Goal: Task Accomplishment & Management: Use online tool/utility

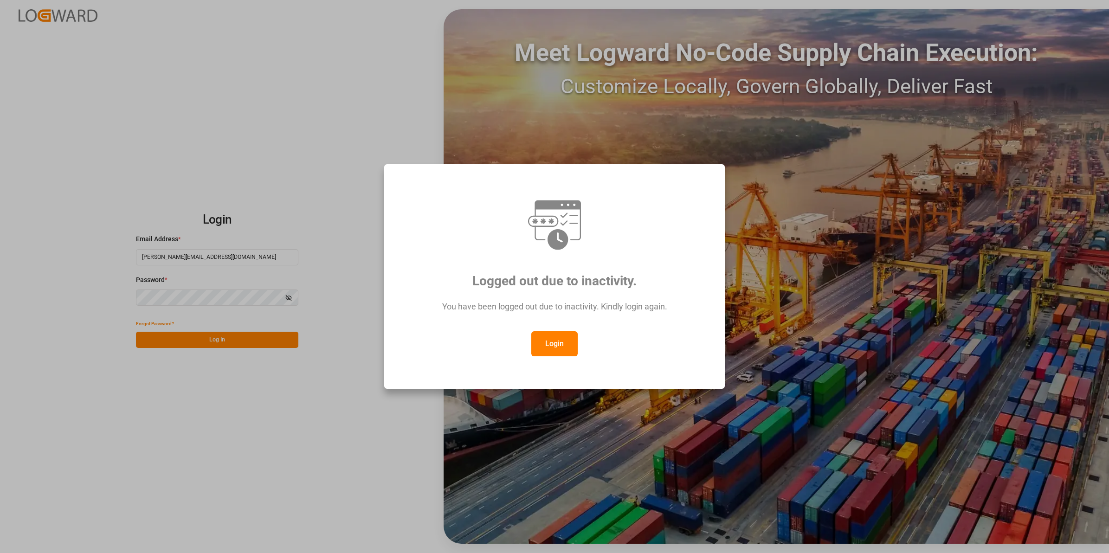
click at [549, 356] on button "Login" at bounding box center [554, 343] width 46 height 25
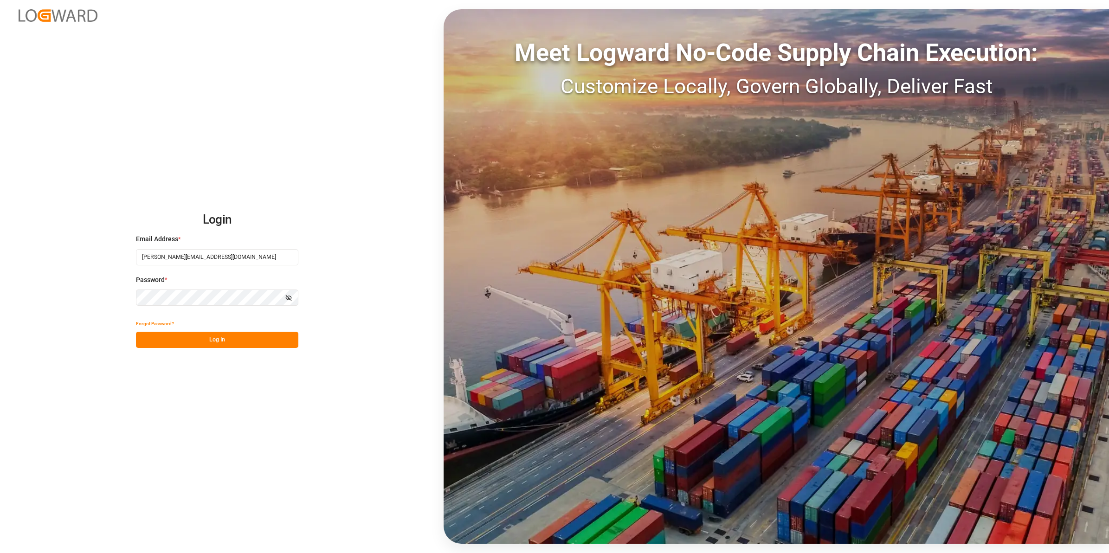
click at [235, 338] on button "Log In" at bounding box center [217, 340] width 162 height 16
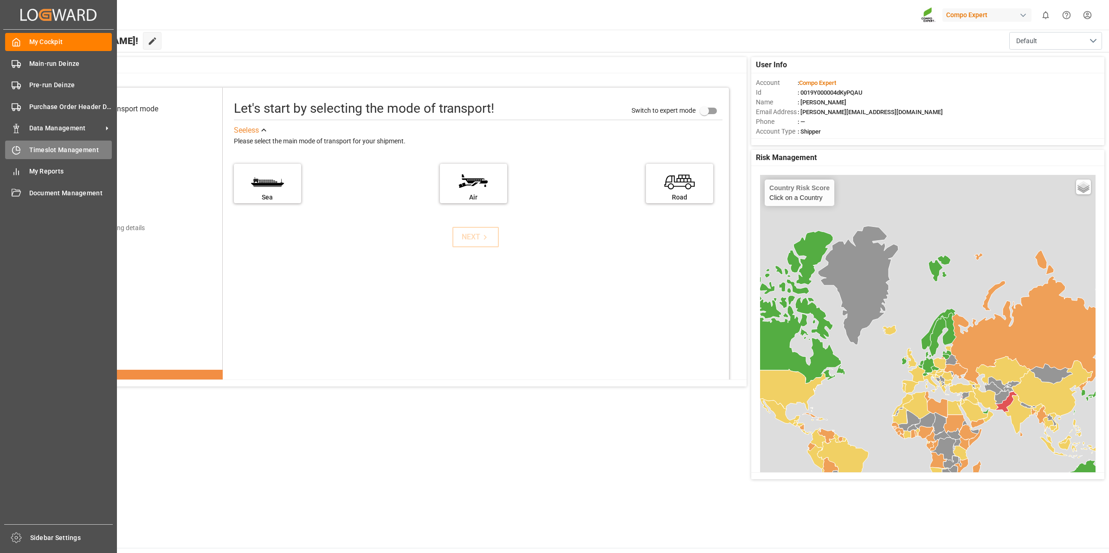
click at [56, 145] on span "Timeslot Management" at bounding box center [70, 150] width 83 height 10
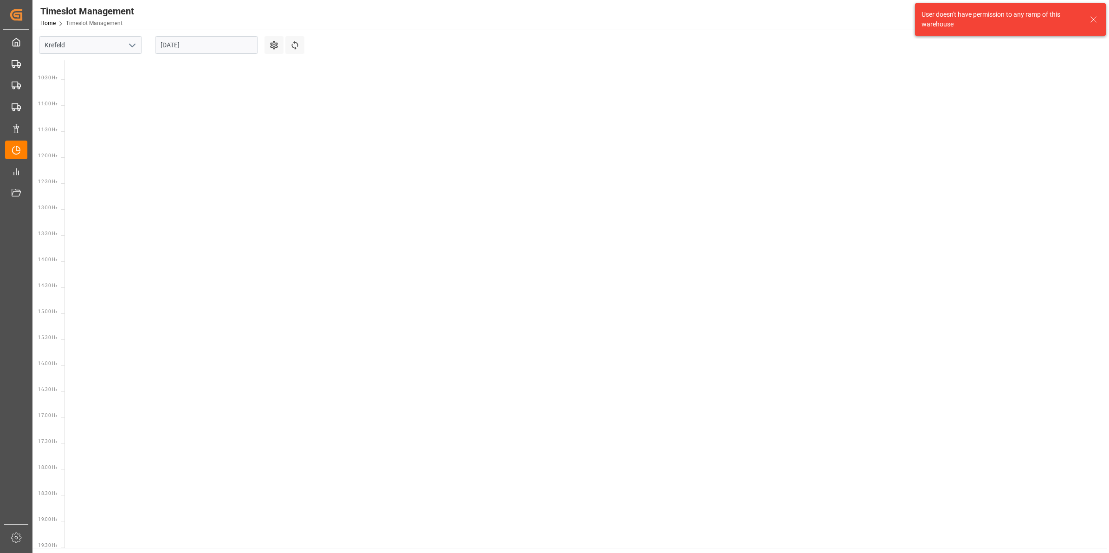
scroll to position [533, 0]
click at [127, 43] on icon "open menu" at bounding box center [132, 45] width 11 height 11
click at [97, 65] on div "Deinze" at bounding box center [90, 65] width 102 height 21
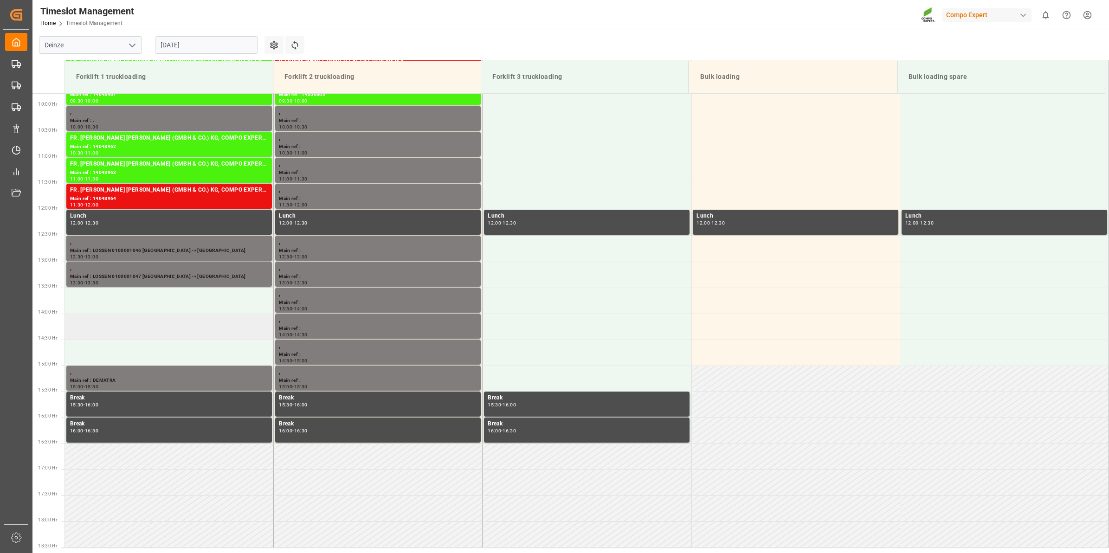
scroll to position [391, 0]
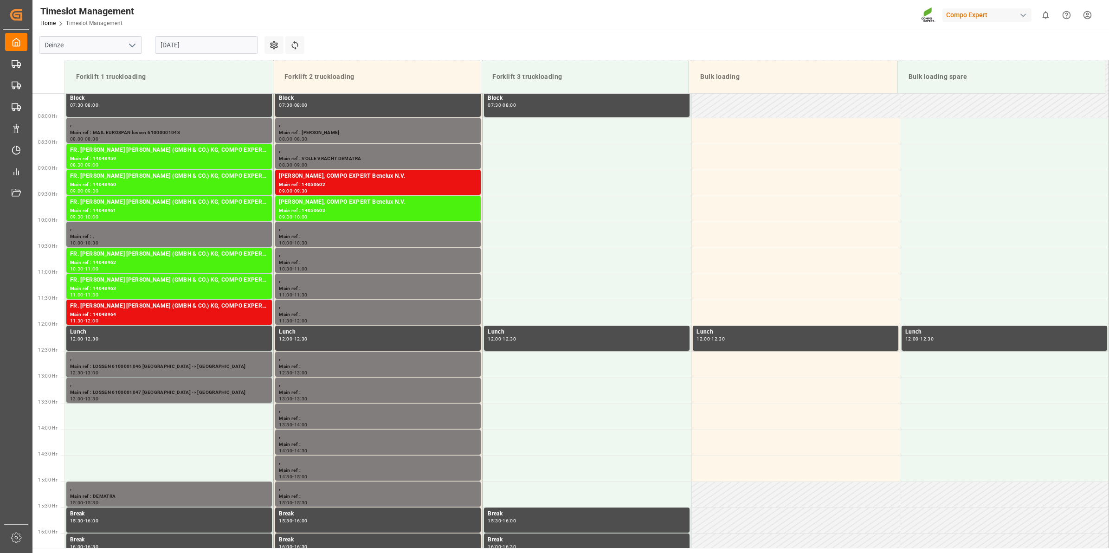
click at [184, 45] on input "[DATE]" at bounding box center [206, 45] width 103 height 18
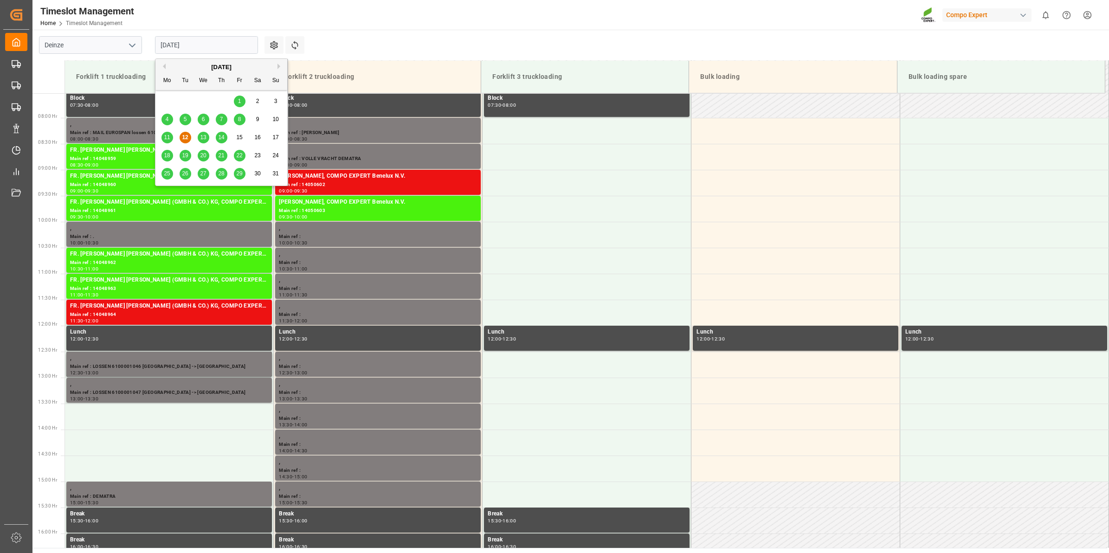
click at [168, 157] on span "18" at bounding box center [167, 155] width 6 height 6
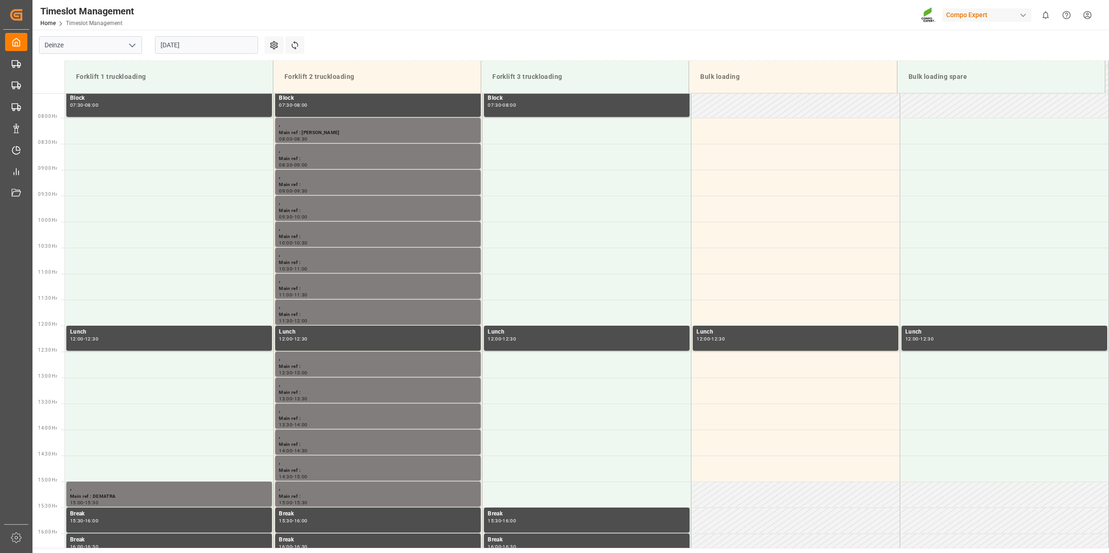
click at [194, 53] on input "[DATE]" at bounding box center [206, 45] width 103 height 18
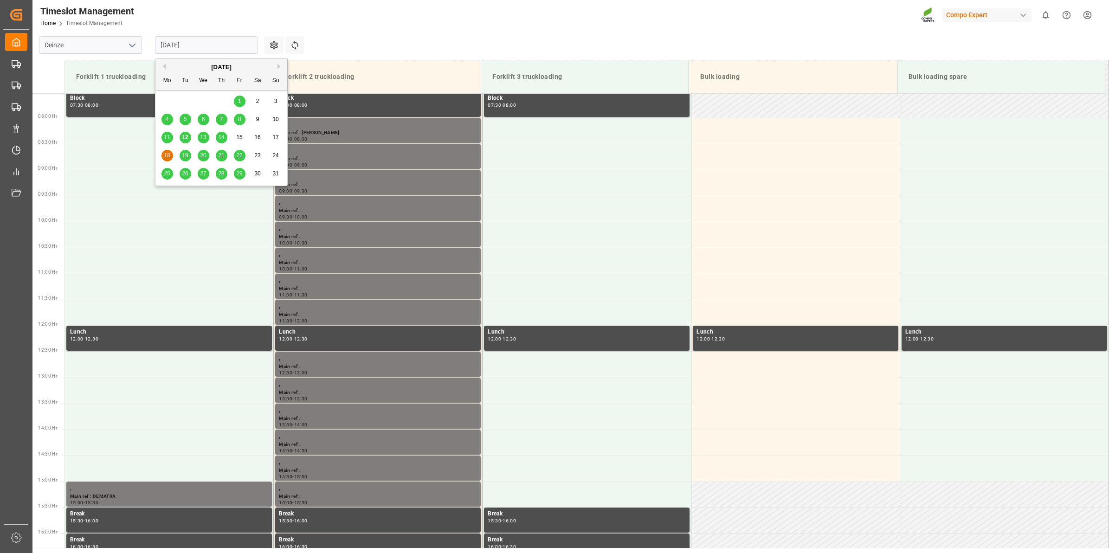
click at [185, 161] on div "19" at bounding box center [186, 155] width 12 height 11
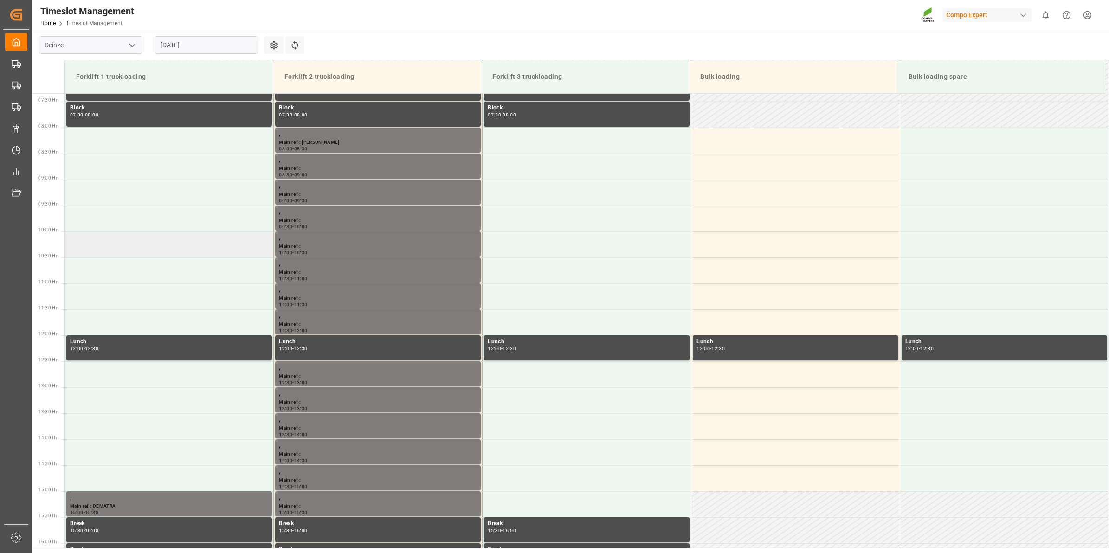
scroll to position [275, 0]
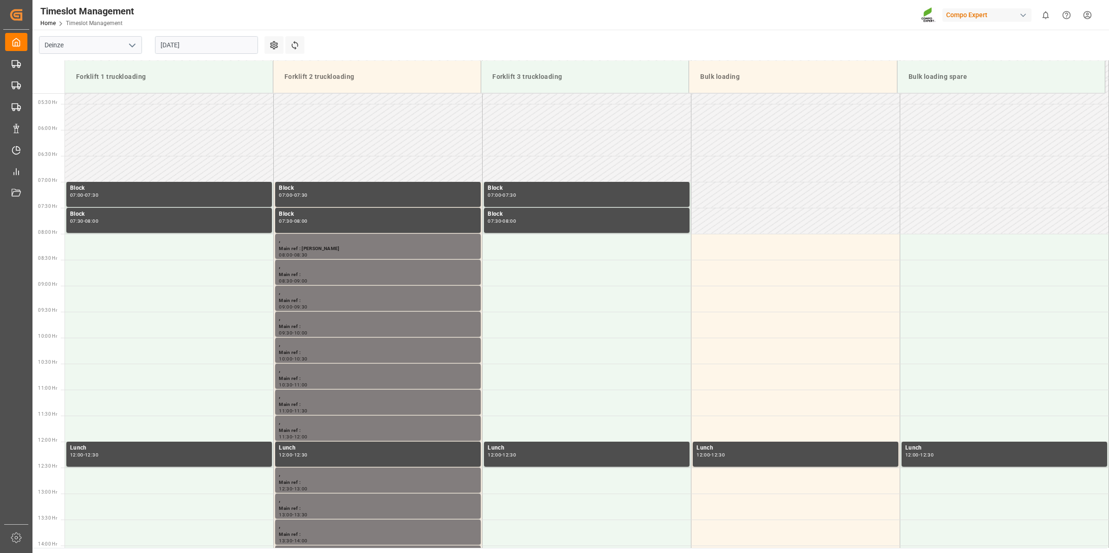
click at [198, 40] on input "[DATE]" at bounding box center [206, 45] width 103 height 18
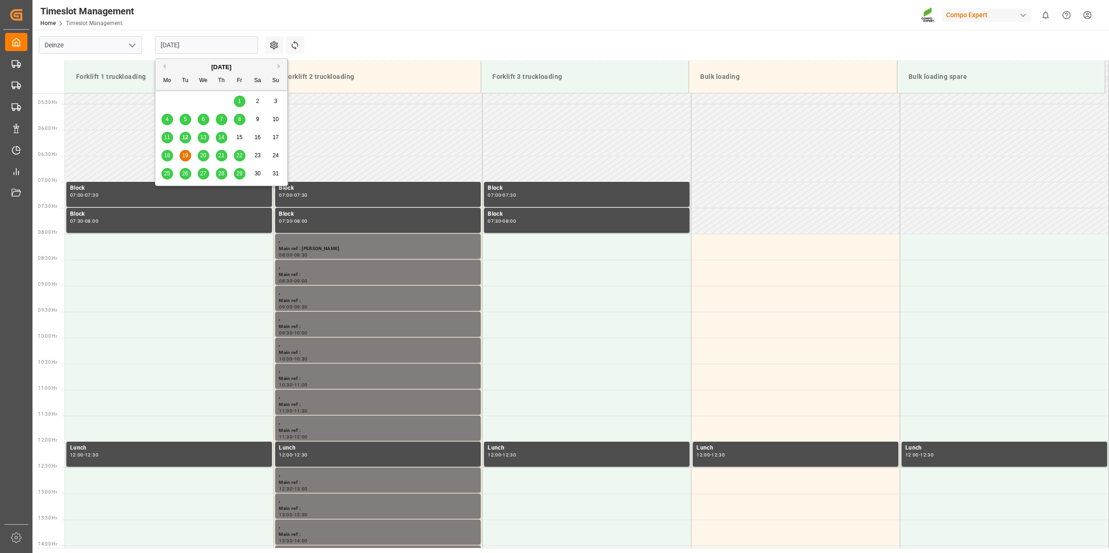
click at [198, 156] on div "20" at bounding box center [204, 155] width 12 height 11
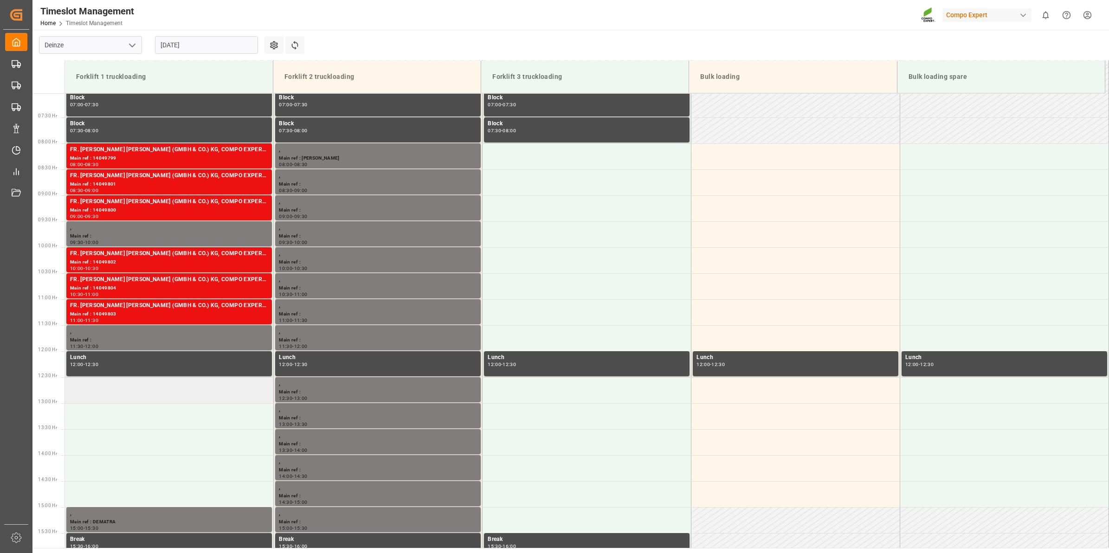
scroll to position [333, 0]
